Goal: Information Seeking & Learning: Learn about a topic

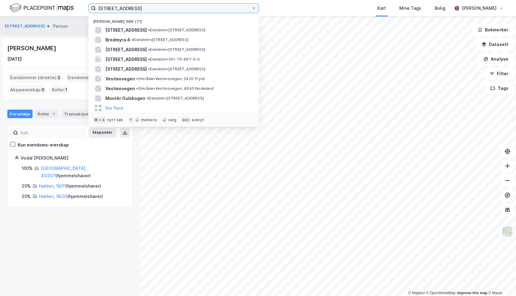
click at [172, 10] on input "[STREET_ADDRESS]" at bounding box center [173, 8] width 155 height 9
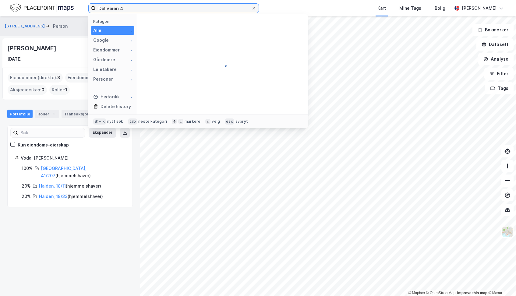
type input "Deliveien 4"
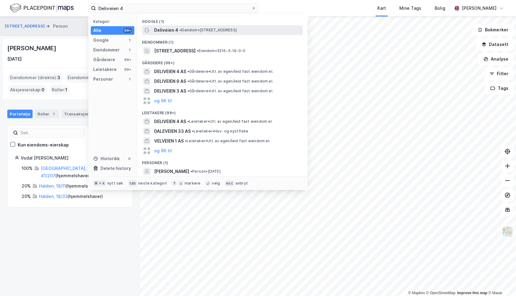
click at [159, 30] on span "Deliveien 4" at bounding box center [166, 30] width 24 height 7
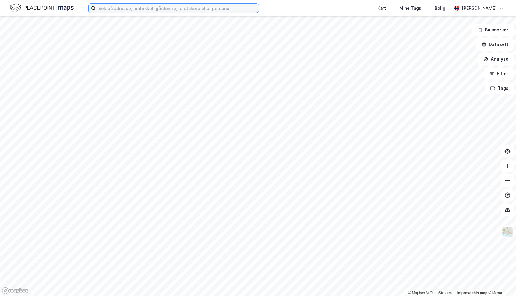
click at [172, 8] on input at bounding box center [177, 8] width 163 height 9
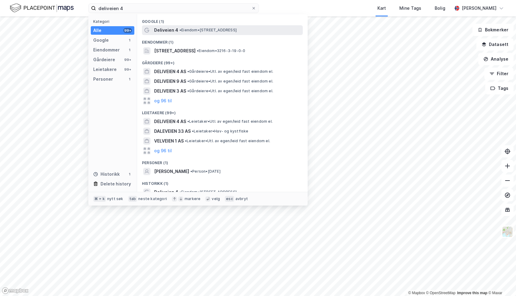
click at [173, 31] on span "Deliveien 4" at bounding box center [166, 30] width 24 height 7
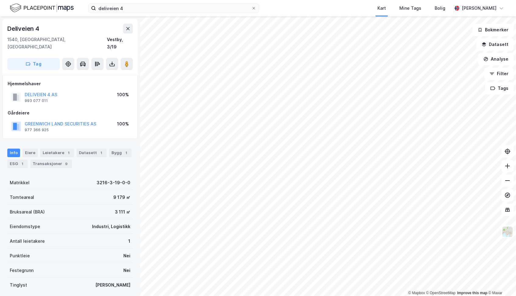
click at [273, 296] on html "deliveien 4 Kart Mine Tags Bolig Andreas Thøgersen © Mapbox © OpenStreetMap Imp…" at bounding box center [258, 148] width 516 height 296
click at [132, 10] on input "deliveien 4" at bounding box center [173, 8] width 155 height 9
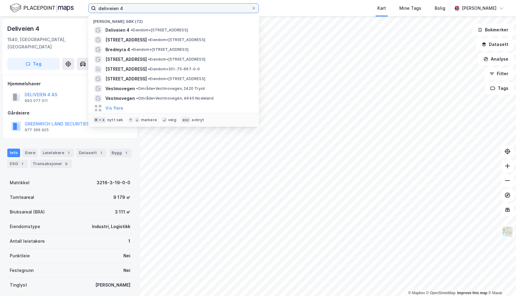
click at [132, 10] on input "deliveien 4" at bounding box center [173, 8] width 155 height 9
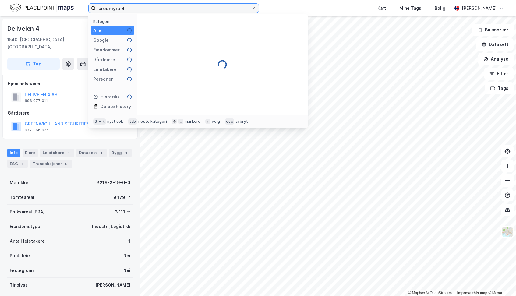
type input "bredmyra 4"
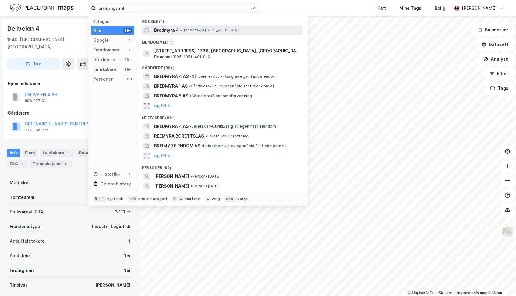
click at [164, 31] on span "Bredmyra 4" at bounding box center [166, 30] width 25 height 7
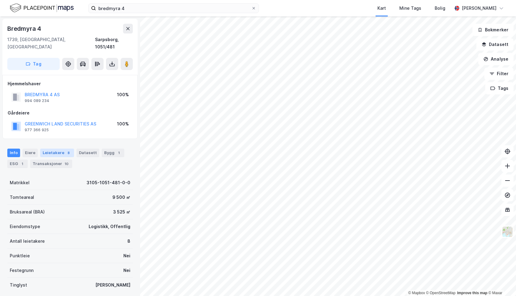
click at [53, 149] on div "Leietakere 8" at bounding box center [57, 153] width 34 height 9
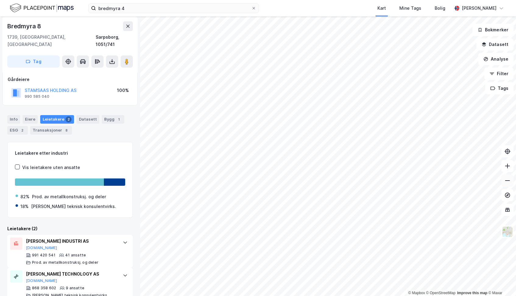
click at [508, 181] on icon at bounding box center [508, 181] width 6 height 6
